Goal: Find specific page/section: Find specific page/section

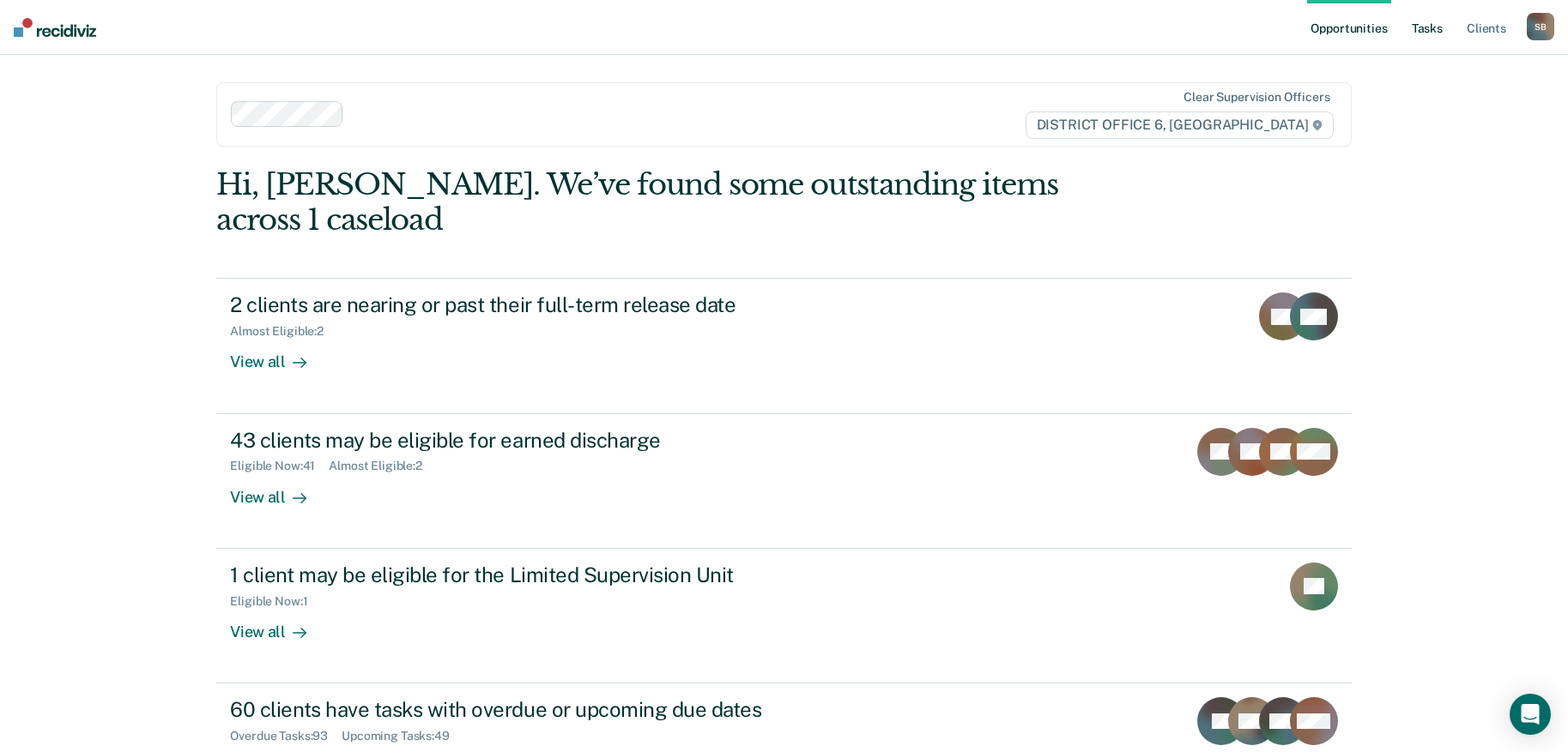
click at [1424, 28] on link "Tasks" at bounding box center [1428, 27] width 38 height 55
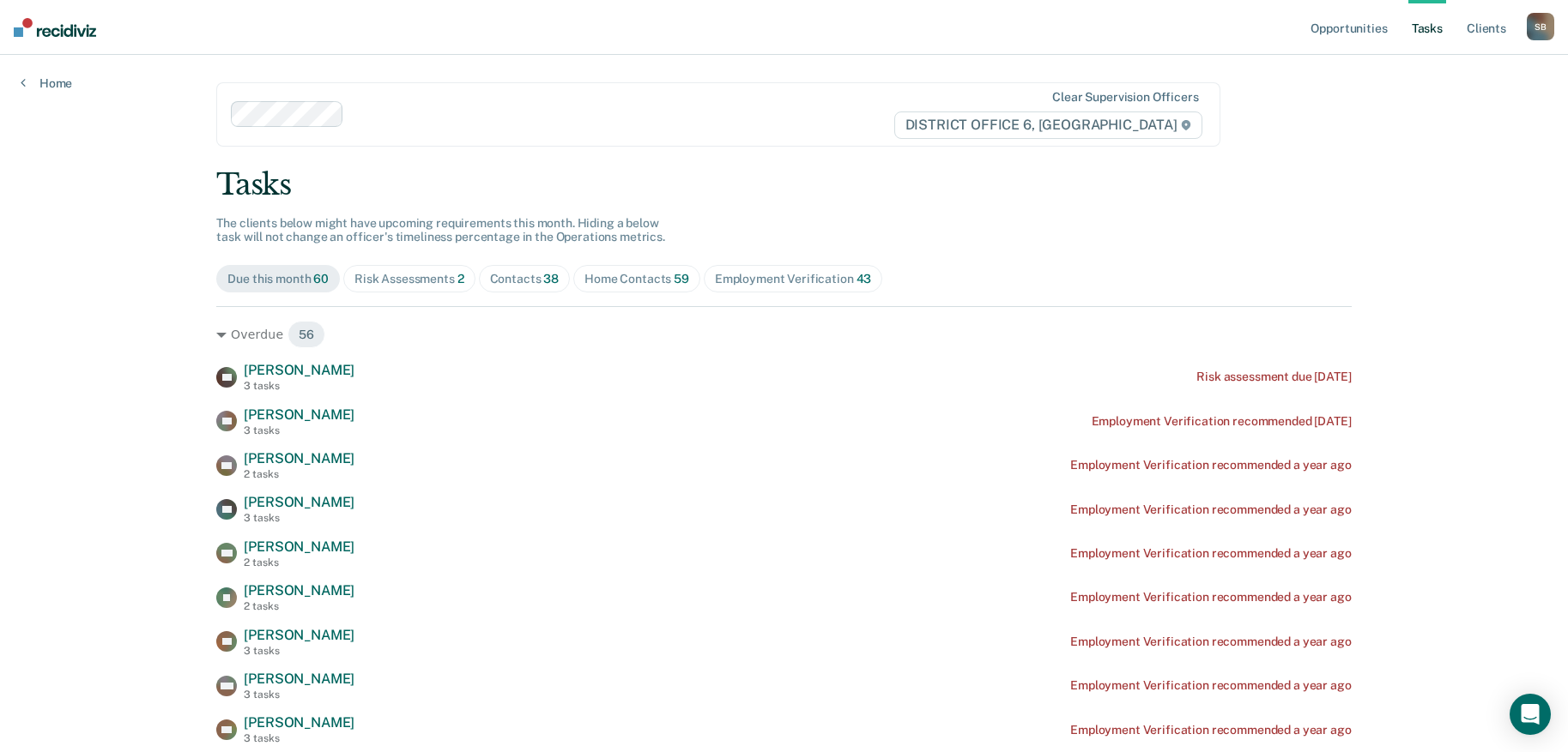
click at [639, 285] on div "Home Contacts 59" at bounding box center [637, 279] width 105 height 14
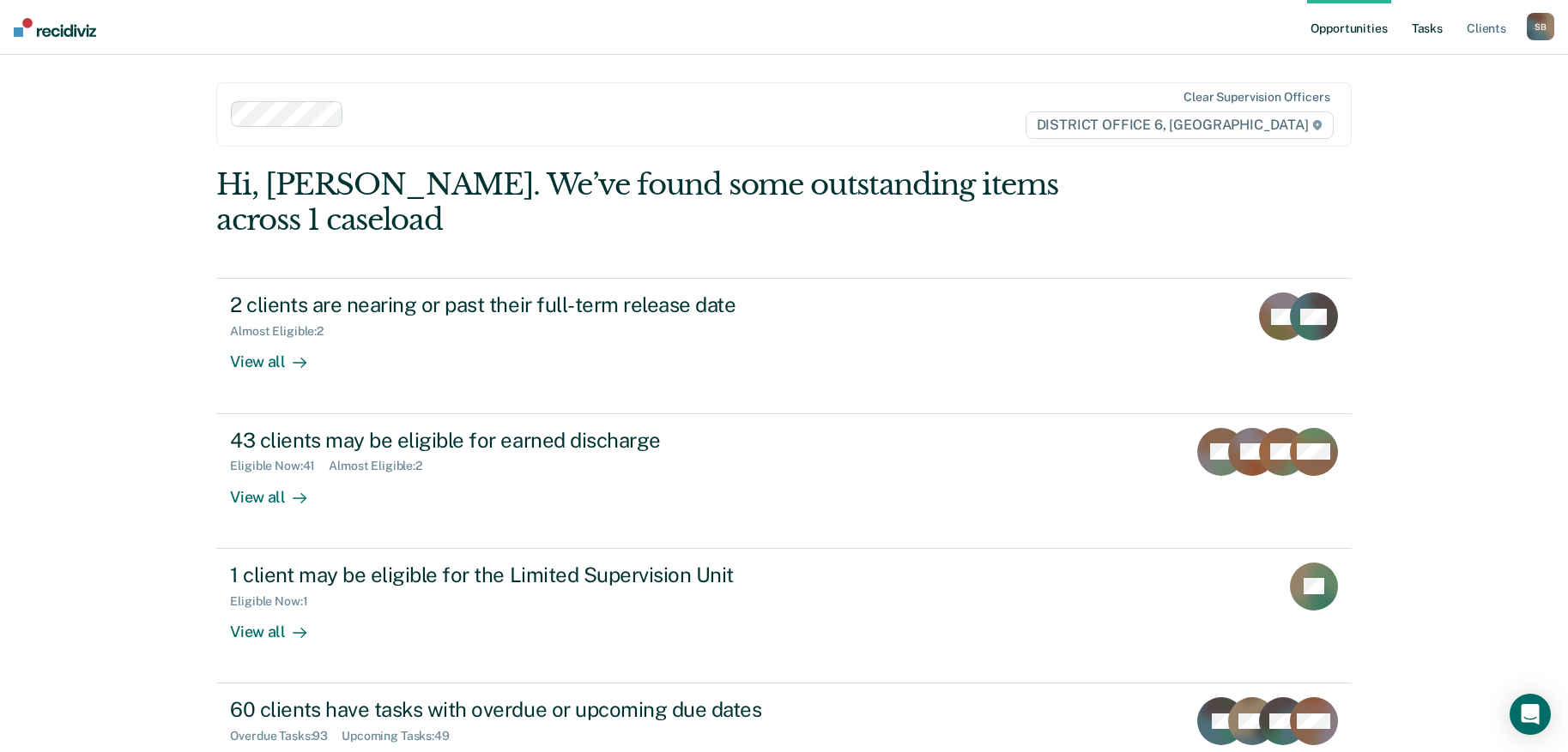
click at [1420, 37] on link "Tasks" at bounding box center [1428, 27] width 38 height 55
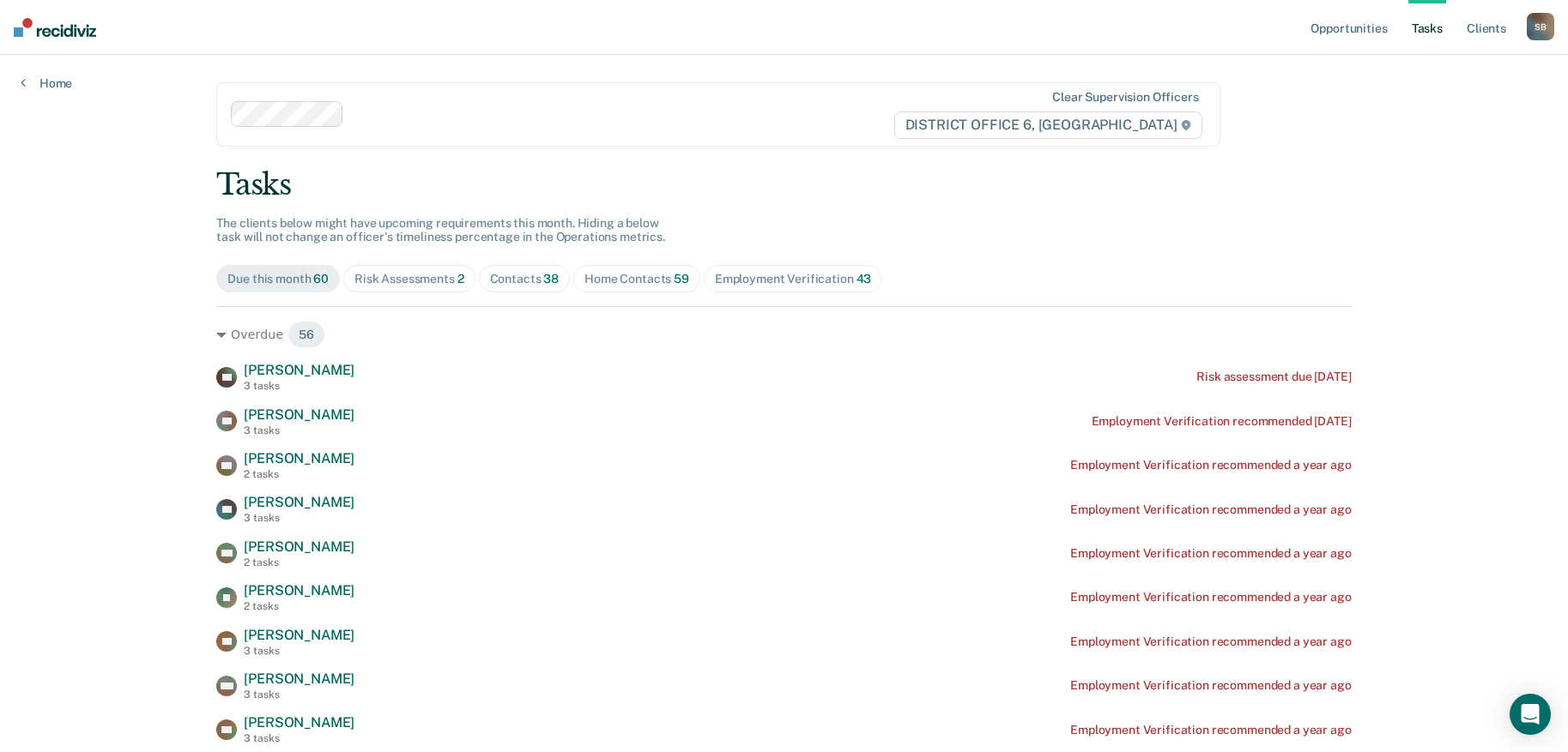
click at [609, 278] on div "Home Contacts 59" at bounding box center [637, 279] width 105 height 14
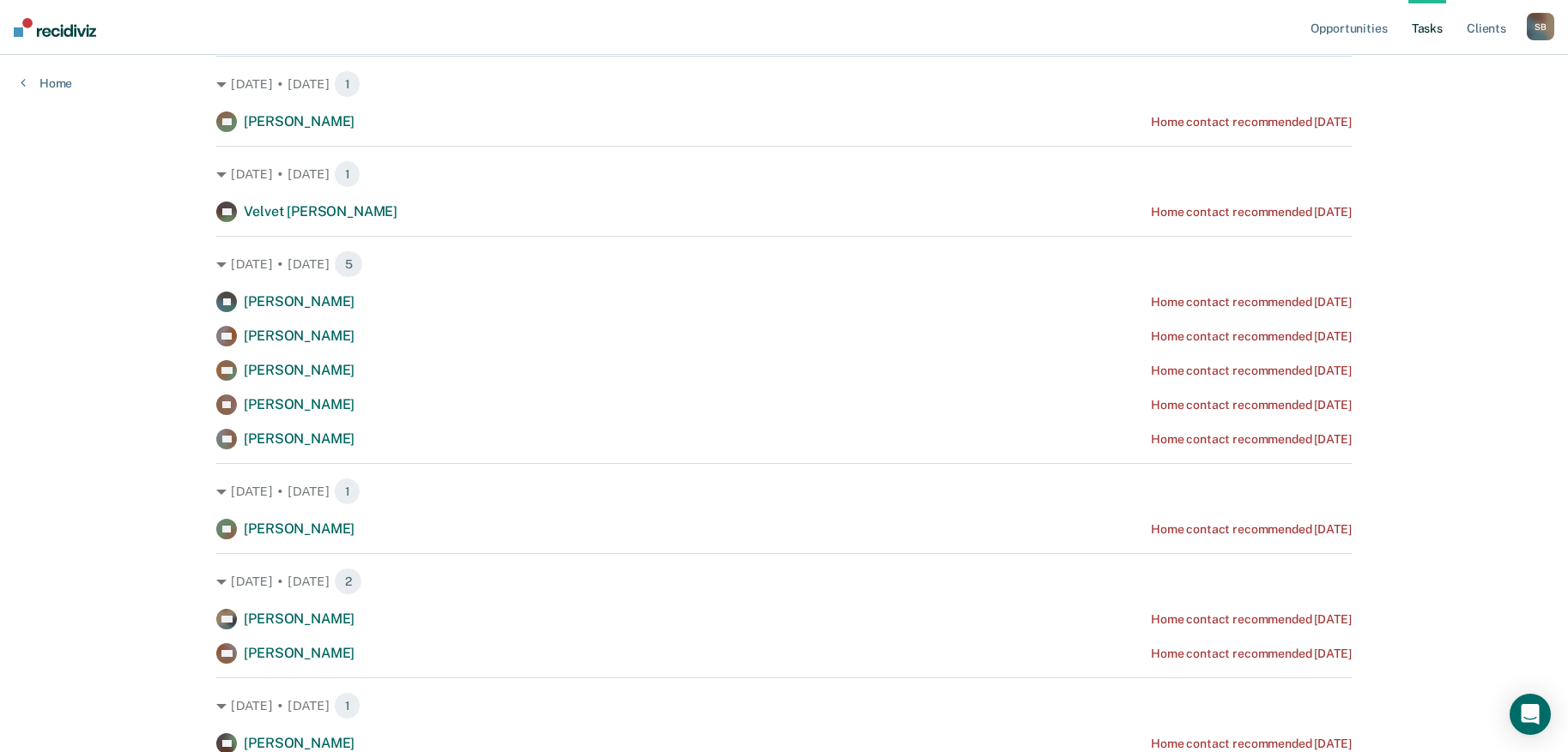
scroll to position [2573, 0]
